Goal: Task Accomplishment & Management: Complete application form

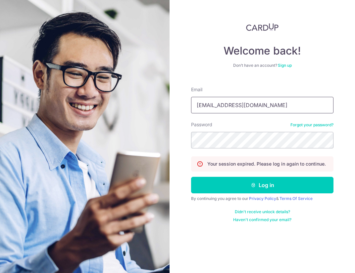
click at [241, 98] on input "[EMAIL_ADDRESS][DOMAIN_NAME]" at bounding box center [262, 105] width 142 height 17
click at [235, 110] on input "chen_yi_123@hotmail.com" at bounding box center [262, 105] width 142 height 17
paste input "[EMAIL_ADDRESS][DOMAIN_NAME]"
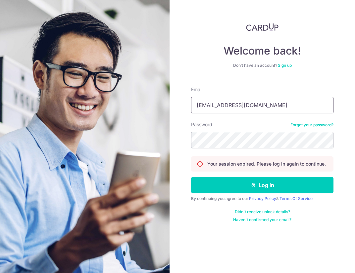
type input "[EMAIL_ADDRESS][DOMAIN_NAME]"
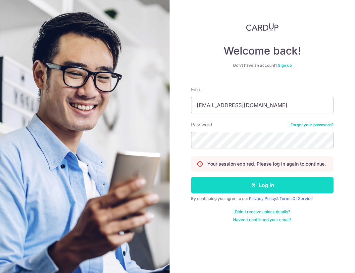
click at [216, 183] on button "Log in" at bounding box center [262, 185] width 142 height 17
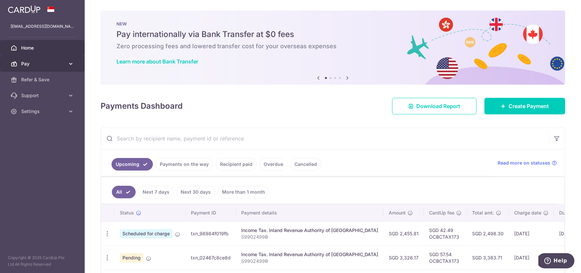
click at [67, 58] on link "Pay" at bounding box center [42, 64] width 85 height 16
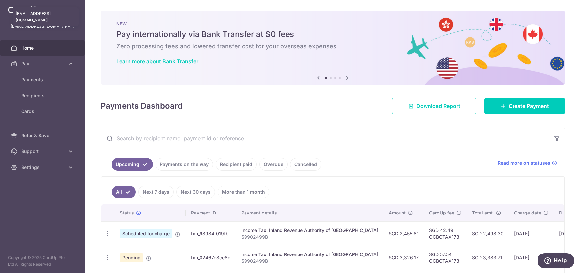
click at [36, 25] on p "jeannelawyining@gmail.com" at bounding box center [43, 26] width 64 height 7
click at [35, 26] on p "jeannelawyining@gmail.com" at bounding box center [43, 26] width 64 height 7
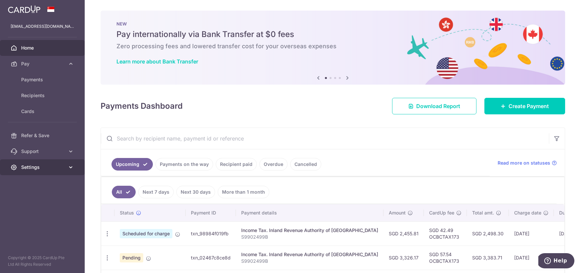
click at [35, 172] on link "Settings" at bounding box center [42, 167] width 85 height 16
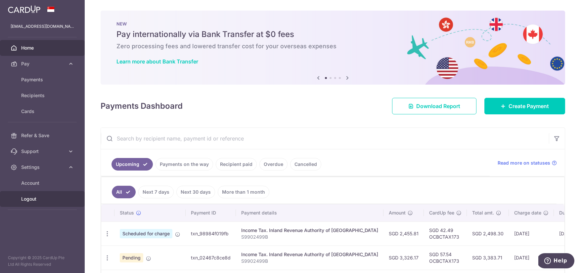
click at [30, 199] on span "Logout" at bounding box center [43, 199] width 44 height 7
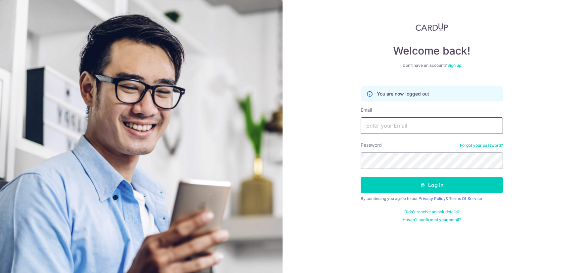
type input "[EMAIL_ADDRESS][DOMAIN_NAME]"
click at [454, 68] on div "Don’t have an account? Sign up" at bounding box center [432, 65] width 142 height 5
click at [454, 67] on link "Sign up" at bounding box center [454, 65] width 14 height 5
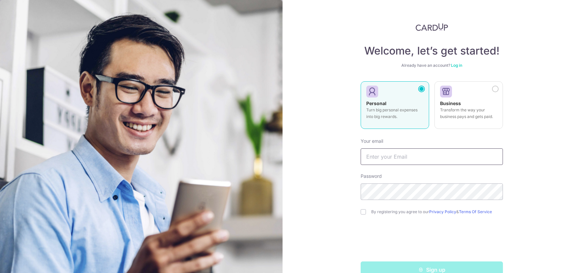
type input "[EMAIL_ADDRESS][DOMAIN_NAME]"
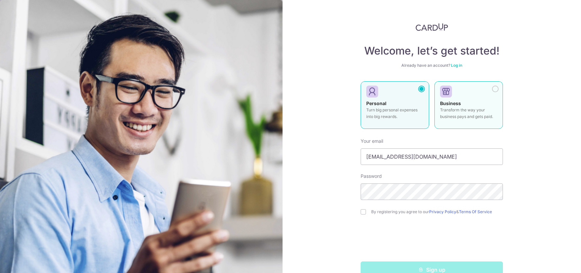
click at [480, 99] on label "Business Transform the way your business pays and gets paid." at bounding box center [468, 105] width 68 height 48
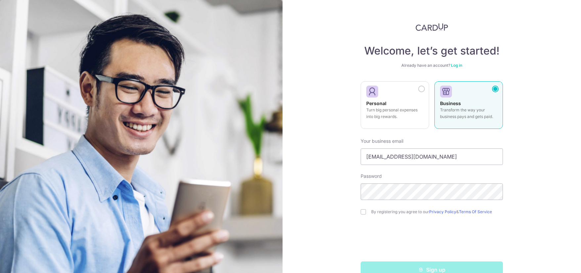
click at [394, 167] on form "Your business email [EMAIL_ADDRESS][DOMAIN_NAME] Password By registering you ag…" at bounding box center [432, 205] width 142 height 145
click at [394, 157] on input "[EMAIL_ADDRESS][DOMAIN_NAME]" at bounding box center [432, 157] width 142 height 17
type input "[PERSON_NAME][EMAIL_ADDRESS][DOMAIN_NAME]"
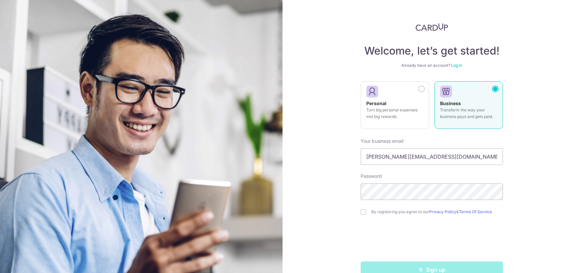
click at [409, 183] on div "Password" at bounding box center [432, 186] width 142 height 27
click at [370, 211] on div "By registering you agree to our Privacy Policy & Terms Of Service" at bounding box center [432, 212] width 142 height 8
click at [363, 213] on input "checkbox" at bounding box center [363, 211] width 5 height 5
checkbox input "true"
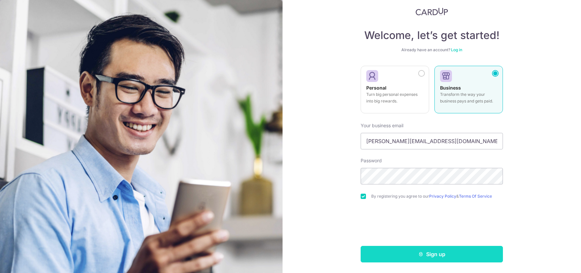
click at [423, 251] on button "Sign up" at bounding box center [432, 254] width 142 height 17
